Goal: Task Accomplishment & Management: Use online tool/utility

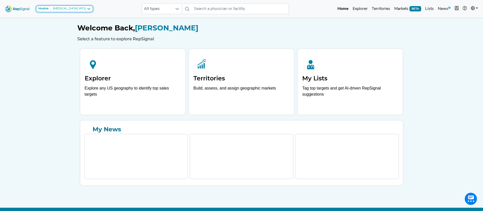
click at [91, 8] on div "Module Percutaneous Coronary Intervention (PCI)" at bounding box center [64, 9] width 52 height 4
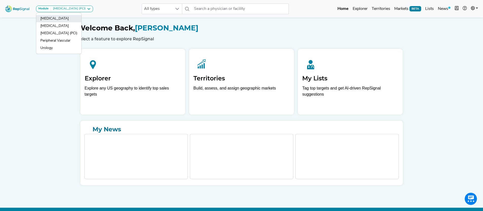
click at [64, 20] on link "[MEDICAL_DATA]" at bounding box center [58, 18] width 45 height 7
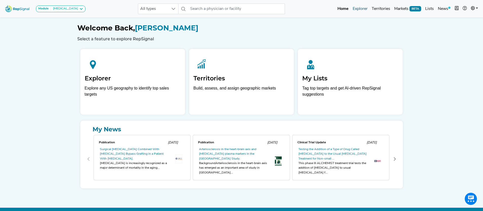
click at [360, 10] on link "Explorer" at bounding box center [360, 9] width 19 height 10
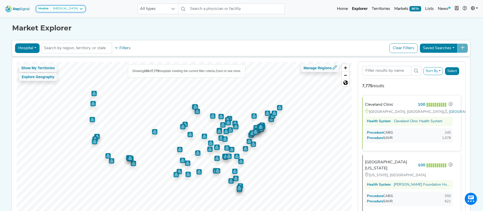
click at [79, 9] on icon at bounding box center [81, 9] width 4 height 4
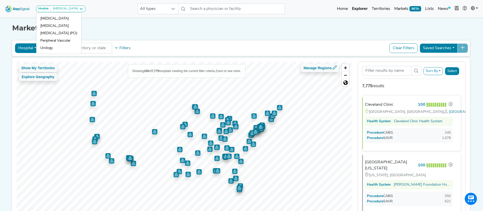
click at [155, 31] on h1 "Market Explorer" at bounding box center [241, 28] width 459 height 9
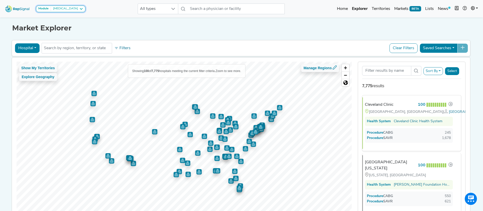
click at [79, 8] on icon at bounding box center [81, 9] width 4 height 4
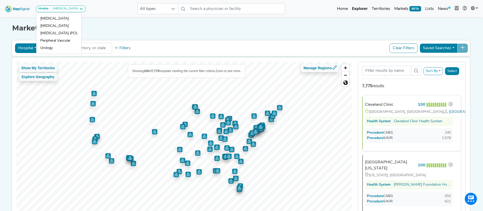
click at [96, 7] on div "Module Cardiac Surgery Cardiac Surgery Joint Replacement Percutaneous Coronary …" at bounding box center [241, 8] width 483 height 13
click at [28, 49] on button "Hospital" at bounding box center [27, 48] width 25 height 10
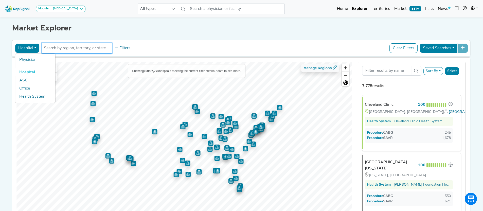
click at [83, 50] on input "text" at bounding box center [77, 48] width 66 height 6
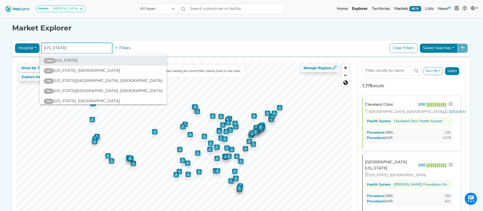
type input "florida"
click at [67, 61] on li "State Florida" at bounding box center [103, 61] width 127 height 10
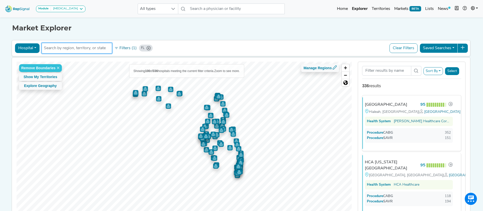
click at [147, 48] on icon "FL" at bounding box center [149, 48] width 4 height 4
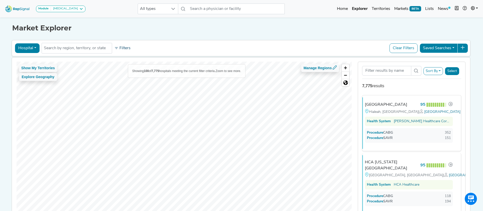
click at [115, 48] on icon at bounding box center [116, 48] width 4 height 4
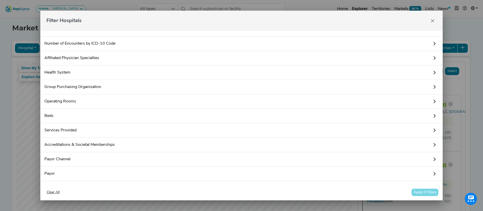
scroll to position [59, 0]
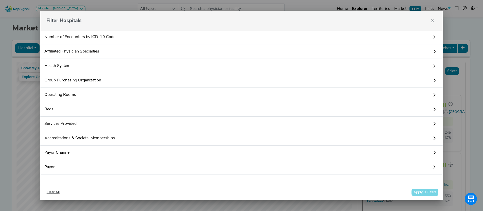
click at [434, 20] on icon "Close" at bounding box center [433, 21] width 4 height 4
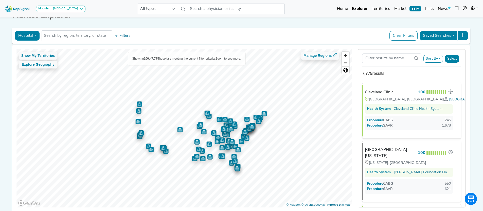
scroll to position [13, 0]
click at [406, 92] on div "Cleveland Clinic 100" at bounding box center [410, 92] width 86 height 7
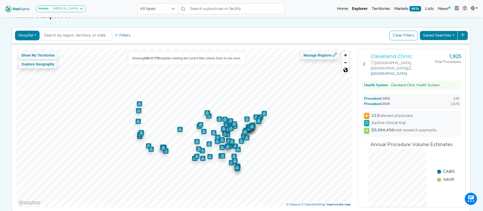
click at [384, 58] on h3 "Cleveland Clinic" at bounding box center [403, 56] width 64 height 6
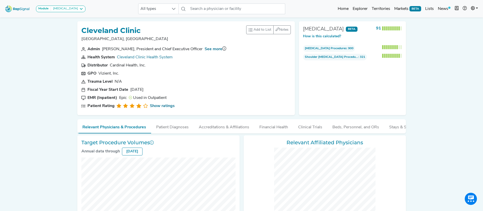
checkbox input "false"
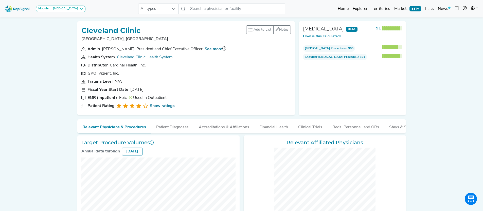
checkbox input "false"
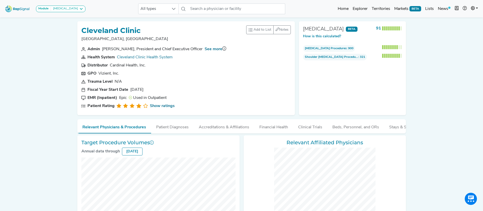
checkbox input "false"
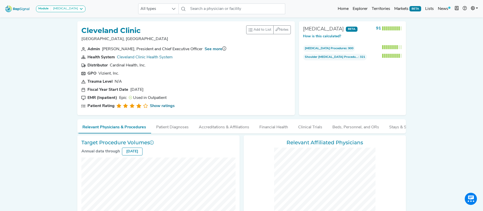
checkbox input "false"
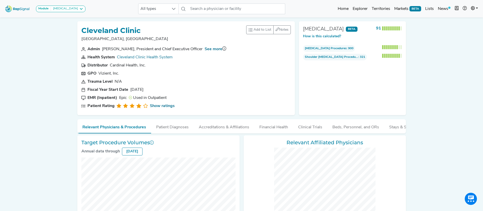
checkbox input "false"
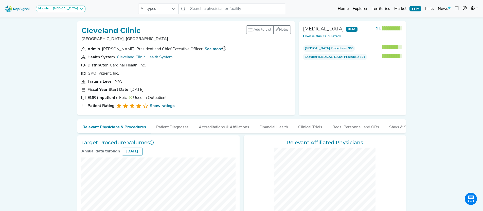
checkbox input "false"
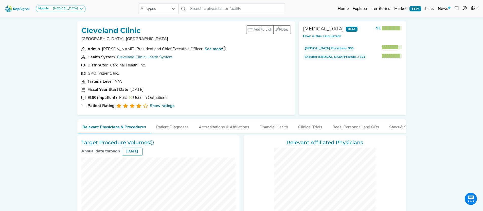
checkbox input "false"
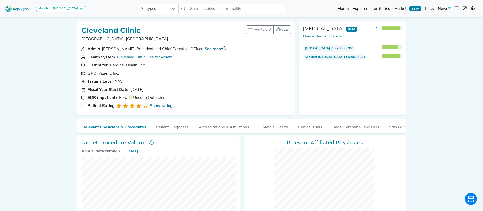
checkbox input "false"
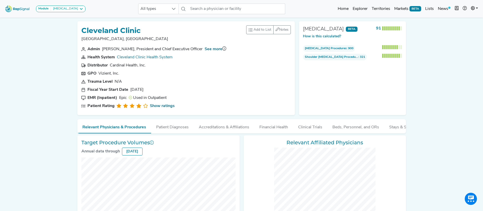
checkbox input "false"
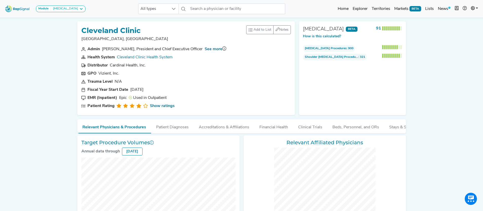
checkbox input "false"
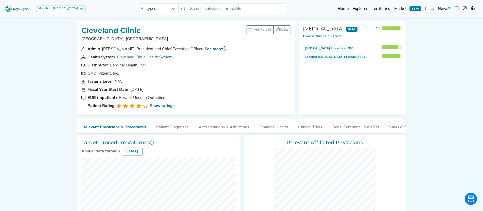
checkbox input "false"
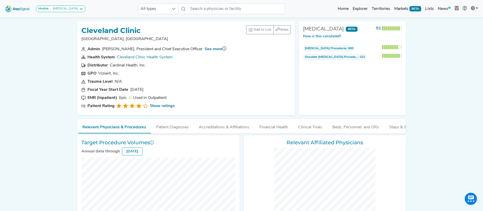
checkbox input "false"
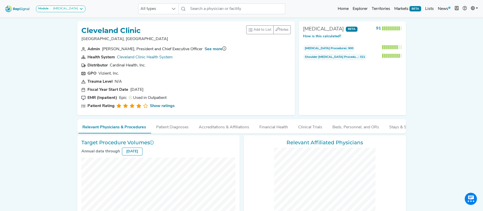
checkbox input "false"
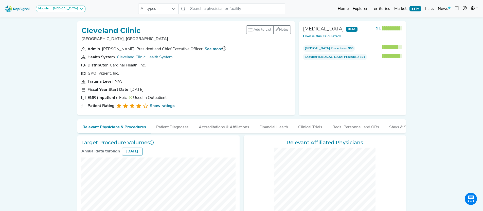
checkbox input "false"
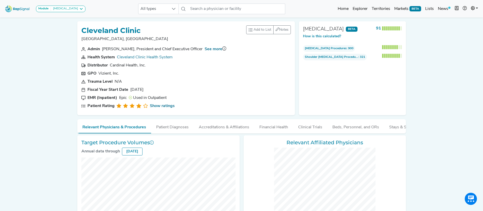
checkbox input "false"
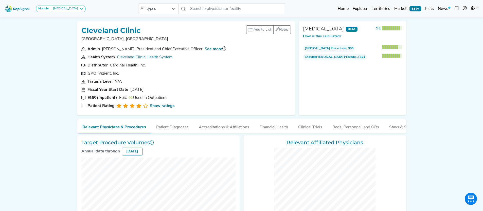
checkbox input "false"
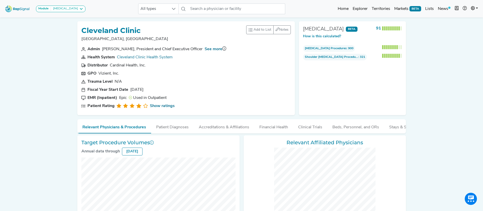
checkbox input "false"
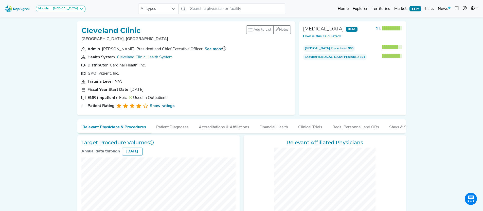
checkbox input "false"
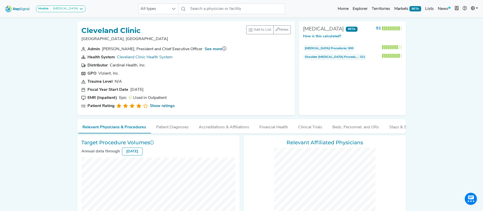
checkbox input "false"
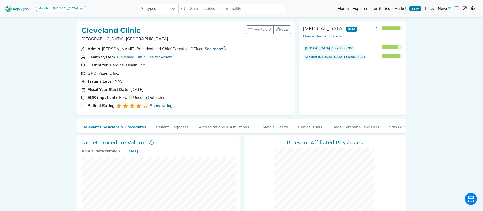
checkbox input "false"
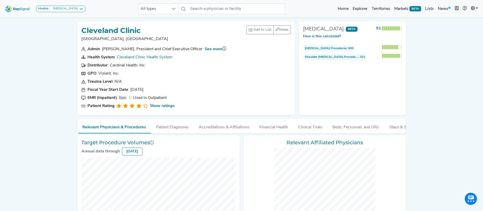
checkbox input "false"
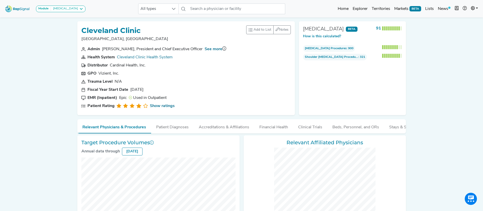
checkbox input "false"
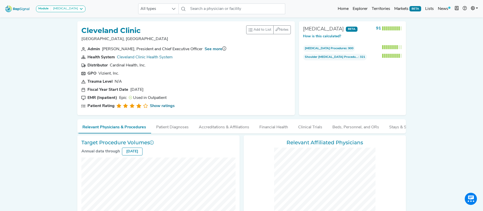
checkbox input "false"
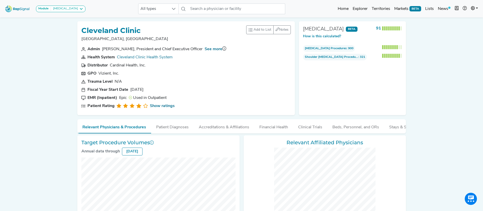
checkbox input "false"
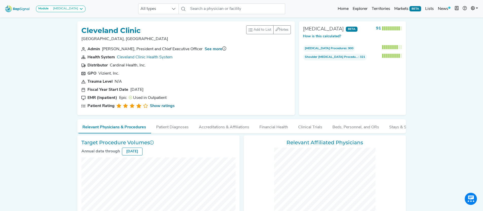
checkbox input "false"
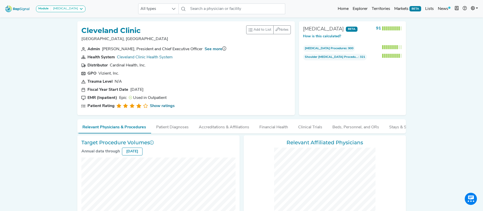
checkbox input "false"
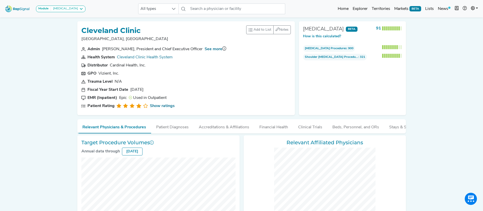
checkbox input "false"
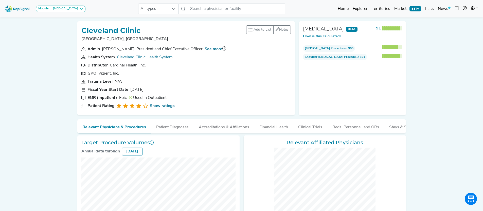
checkbox input "false"
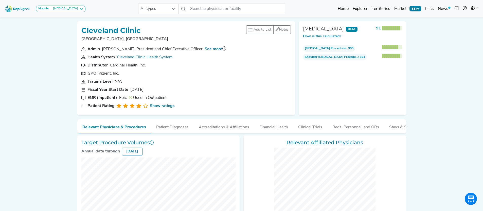
checkbox input "false"
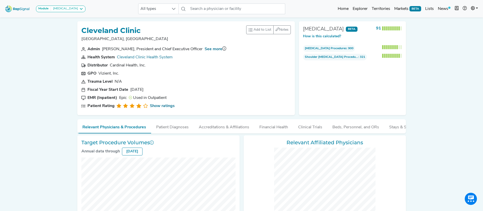
checkbox input "false"
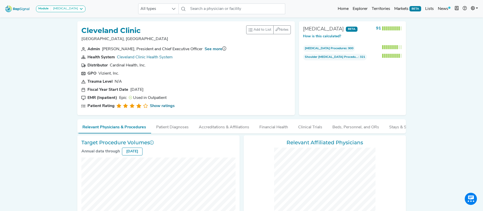
scroll to position [1, 0]
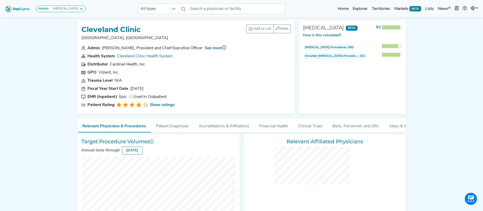
checkbox input "false"
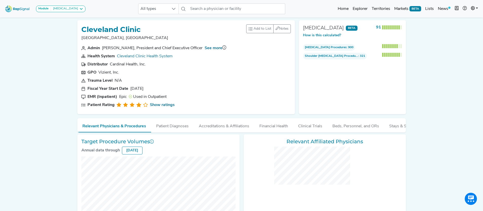
checkbox input "false"
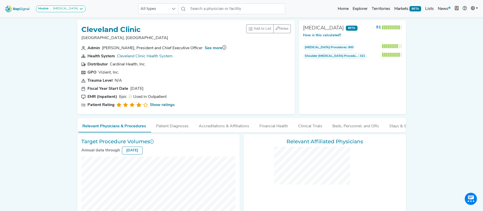
checkbox input "false"
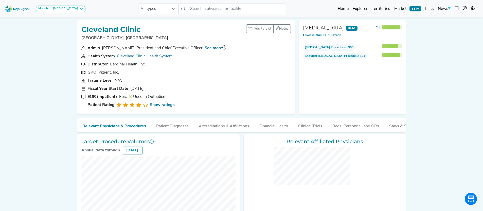
checkbox input "false"
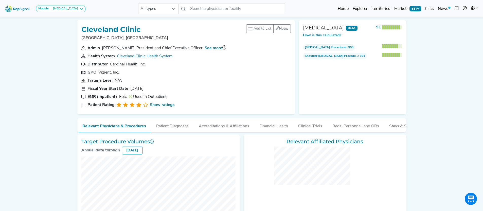
checkbox input "false"
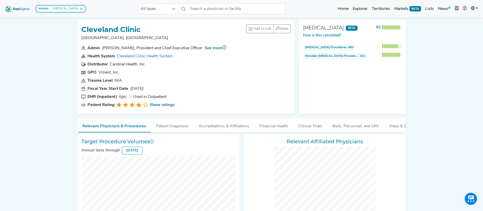
click at [77, 9] on div "[MEDICAL_DATA]" at bounding box center [64, 9] width 27 height 4
click at [59, 19] on link "[MEDICAL_DATA]" at bounding box center [58, 18] width 45 height 7
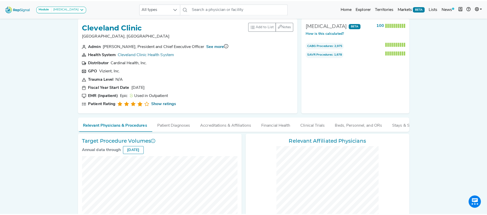
scroll to position [5, 0]
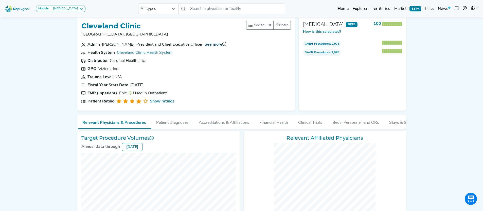
click at [218, 45] on link "See more" at bounding box center [214, 45] width 18 height 4
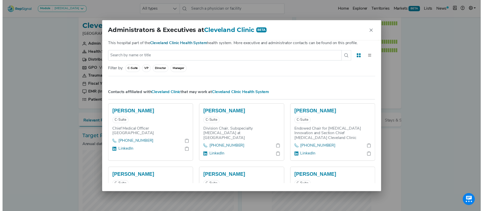
scroll to position [27, 0]
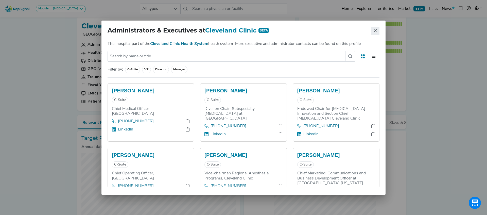
click at [374, 32] on icon "Close" at bounding box center [375, 31] width 4 height 4
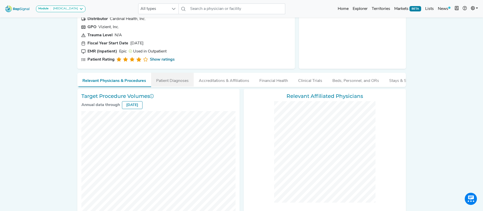
scroll to position [55, 0]
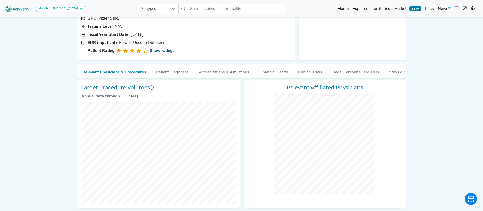
click at [165, 52] on link "Show ratings" at bounding box center [162, 51] width 25 height 6
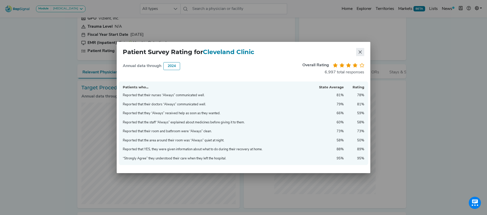
click at [359, 51] on icon "Close" at bounding box center [360, 52] width 4 height 4
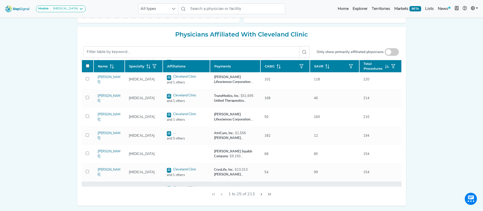
scroll to position [140, 0]
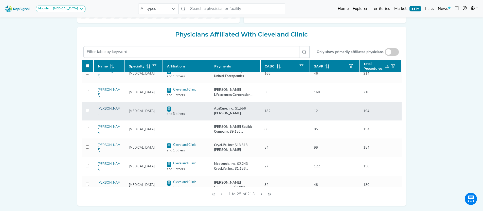
click at [105, 115] on link "[PERSON_NAME]" at bounding box center [109, 111] width 23 height 8
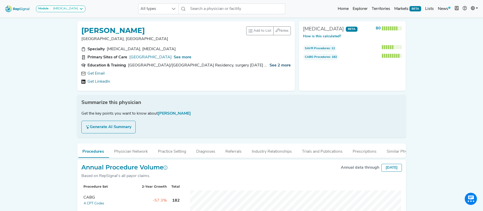
click at [279, 64] on span "See 2 more" at bounding box center [280, 65] width 21 height 4
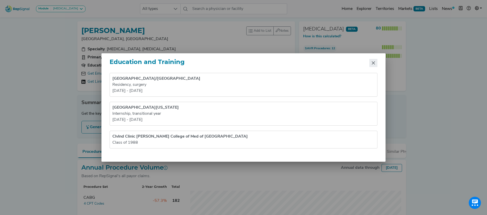
click at [374, 64] on icon "Close" at bounding box center [373, 62] width 3 height 3
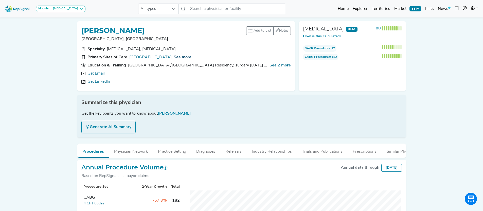
click at [191, 58] on span "See more" at bounding box center [183, 57] width 18 height 4
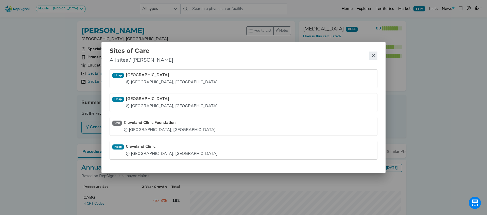
click at [371, 55] on icon "Close" at bounding box center [373, 55] width 4 height 4
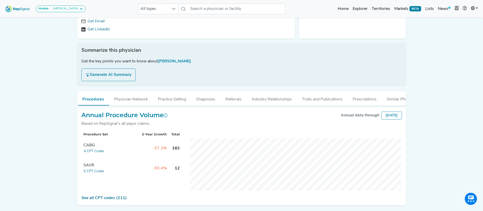
scroll to position [73, 0]
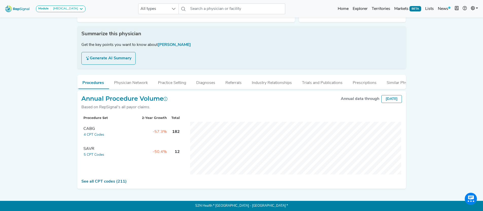
click at [117, 55] on button "Generate AI Summary" at bounding box center [108, 58] width 54 height 13
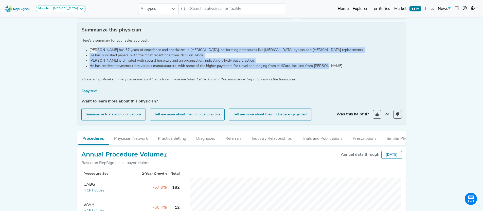
drag, startPoint x: 100, startPoint y: 49, endPoint x: 330, endPoint y: 67, distance: 230.1
click at [330, 67] on ul "[PERSON_NAME] has 37 years of experience and specializes in [MEDICAL_DATA], per…" at bounding box center [241, 57] width 320 height 21
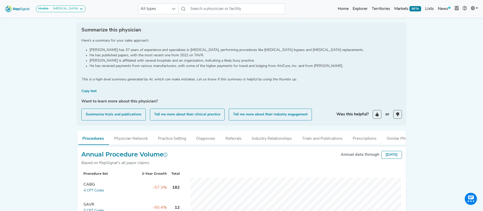
click at [217, 87] on div "Here's a summary for your sales approach: [PERSON_NAME] has 37 years of experie…" at bounding box center [241, 77] width 327 height 86
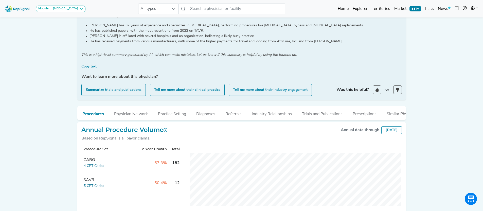
scroll to position [125, 0]
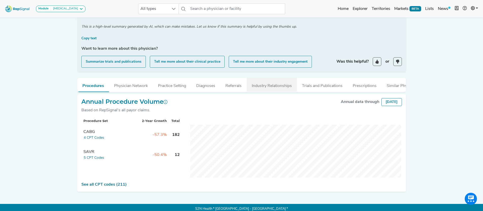
click at [276, 88] on button "Industry Relationships" at bounding box center [272, 85] width 50 height 14
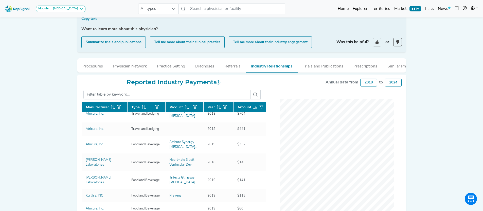
scroll to position [0, 0]
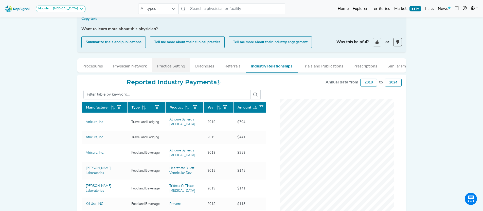
click at [178, 68] on button "Practice Setting" at bounding box center [171, 65] width 38 height 14
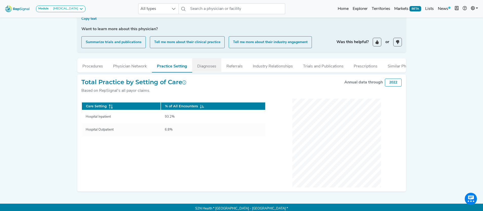
click at [207, 67] on button "Diagnoses" at bounding box center [206, 65] width 29 height 14
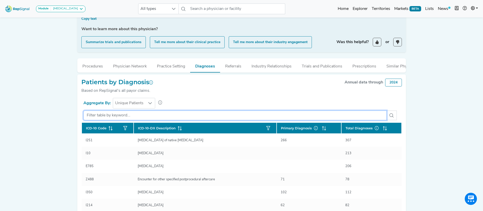
click at [161, 119] on input "text" at bounding box center [234, 116] width 303 height 10
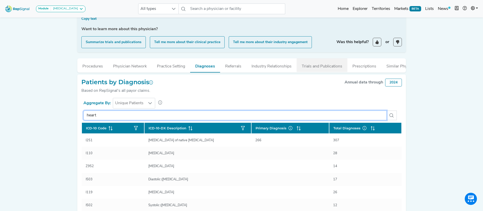
type input "heart"
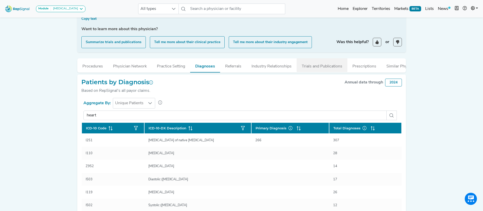
click at [319, 66] on button "Trials and Publications" at bounding box center [322, 65] width 51 height 14
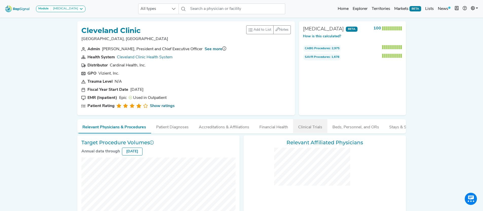
click at [316, 126] on button "Clinical Trials" at bounding box center [310, 126] width 34 height 14
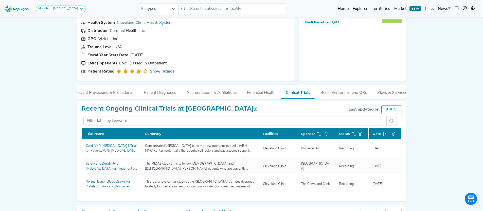
scroll to position [0, 17]
click at [252, 94] on button "Financial Health" at bounding box center [255, 92] width 39 height 14
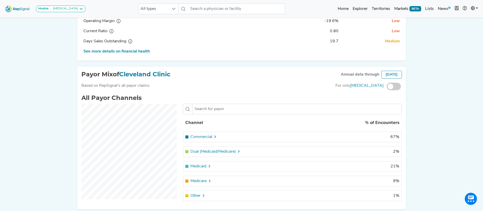
scroll to position [185, 0]
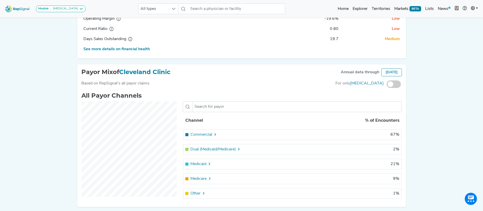
click at [216, 136] on icon at bounding box center [215, 134] width 4 height 4
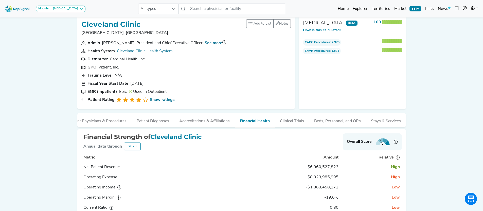
scroll to position [0, 0]
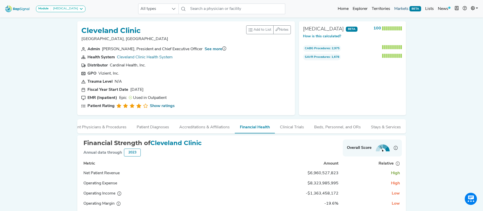
click at [400, 8] on link "Markets BETA" at bounding box center [407, 9] width 31 height 10
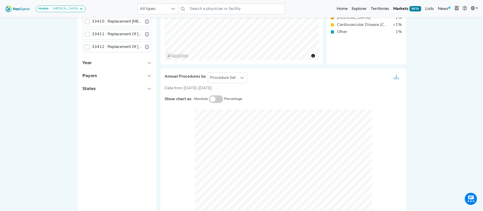
scroll to position [205, 0]
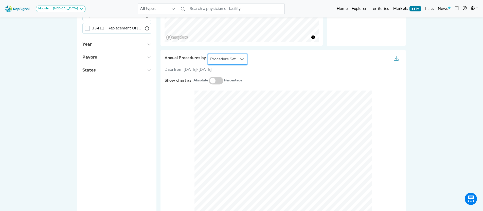
click at [234, 59] on span "Procedure Set" at bounding box center [222, 59] width 29 height 10
click at [234, 82] on li "Setting Of Care" at bounding box center [228, 82] width 40 height 10
click at [236, 62] on span "Setting Of Care" at bounding box center [223, 59] width 31 height 10
click at [230, 73] on li "Procedure Set" at bounding box center [229, 72] width 42 height 10
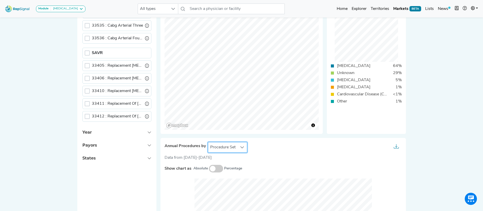
scroll to position [117, 4]
click at [145, 158] on button "States" at bounding box center [116, 158] width 79 height 13
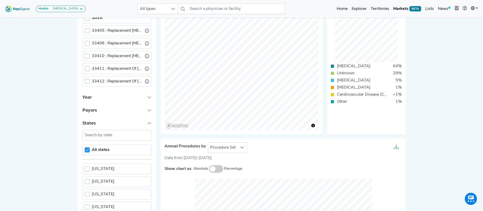
scroll to position [38, 0]
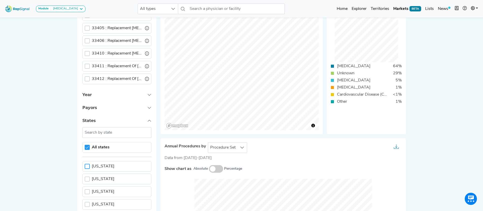
click at [85, 165] on div at bounding box center [87, 166] width 5 height 5
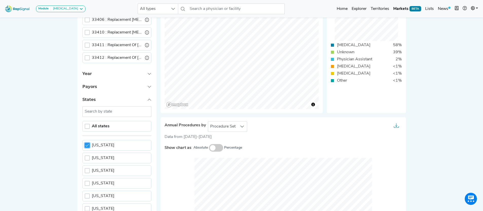
scroll to position [104, 4]
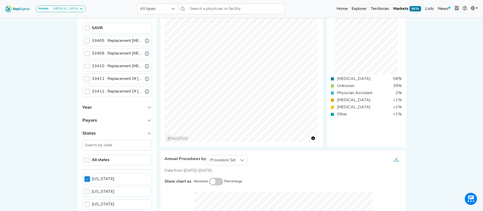
click at [85, 178] on icon at bounding box center [86, 179] width 3 height 2
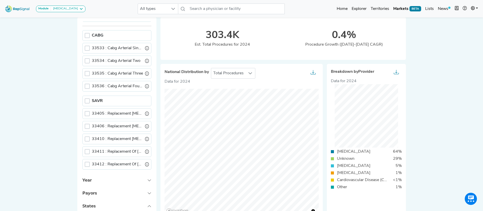
scroll to position [11, 4]
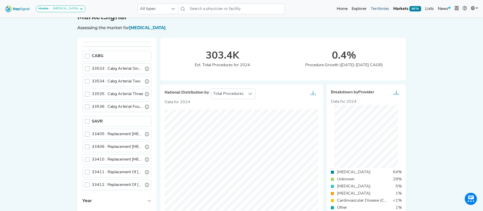
click at [382, 10] on link "Territories" at bounding box center [380, 9] width 23 height 10
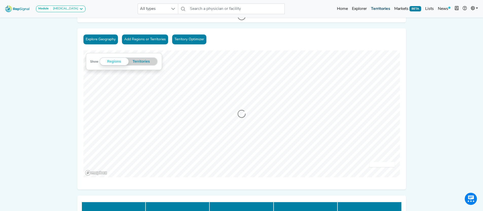
scroll to position [0, 4]
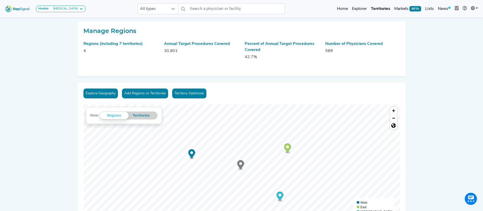
click at [194, 95] on link "Territory Optimizer" at bounding box center [189, 93] width 34 height 10
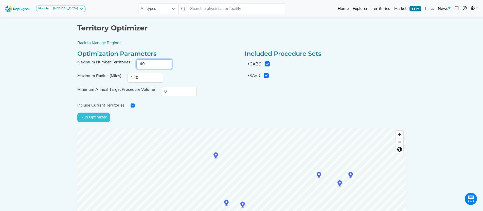
drag, startPoint x: 145, startPoint y: 64, endPoint x: 128, endPoint y: 65, distance: 17.8
click at [128, 65] on div "Maximum Number Territories 40" at bounding box center [157, 64] width 167 height 10
type input "12"
drag, startPoint x: 139, startPoint y: 78, endPoint x: 106, endPoint y: 77, distance: 32.7
click at [106, 77] on div "Maximum Radius (Miles) 120" at bounding box center [157, 78] width 167 height 10
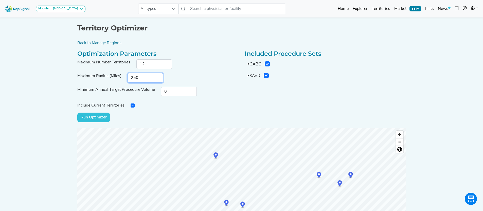
type input "250"
click at [157, 111] on div "Include Current Territories Run Optimizer" at bounding box center [157, 111] width 167 height 22
click at [131, 105] on input "checkbox" at bounding box center [133, 105] width 4 height 4
checkbox input "false"
click at [96, 116] on input "Run Optimizer" at bounding box center [93, 118] width 33 height 10
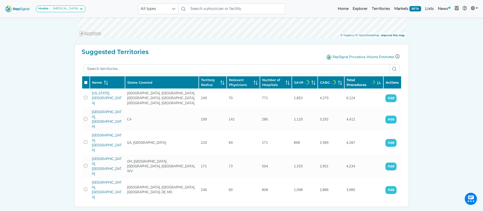
scroll to position [218, 4]
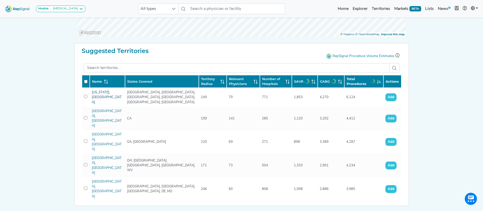
click at [99, 94] on link "[US_STATE], [GEOGRAPHIC_DATA]" at bounding box center [107, 97] width 30 height 13
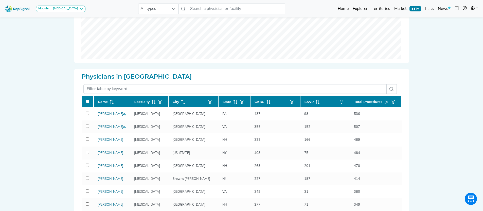
scroll to position [112, 4]
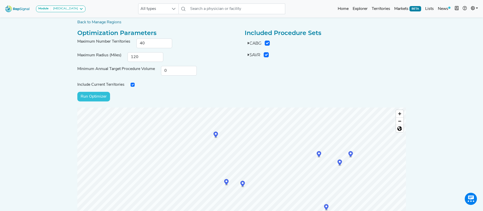
scroll to position [0, 4]
